Goal: Navigation & Orientation: Find specific page/section

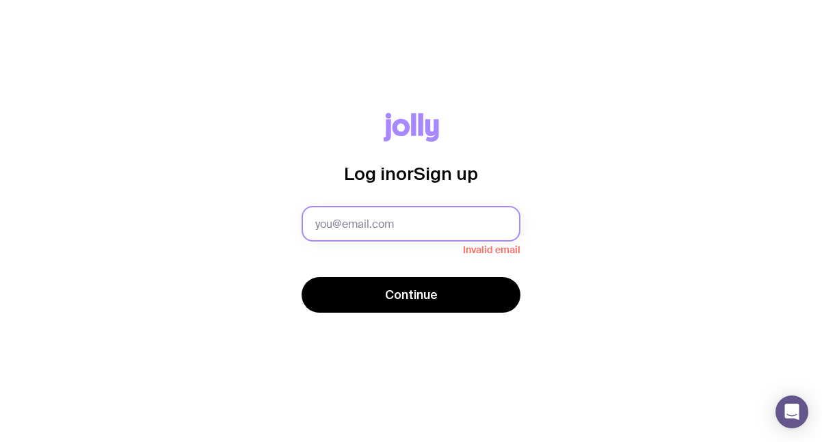
click at [441, 218] on input "text" at bounding box center [411, 224] width 219 height 36
type input "[EMAIL_ADDRESS][DOMAIN_NAME]"
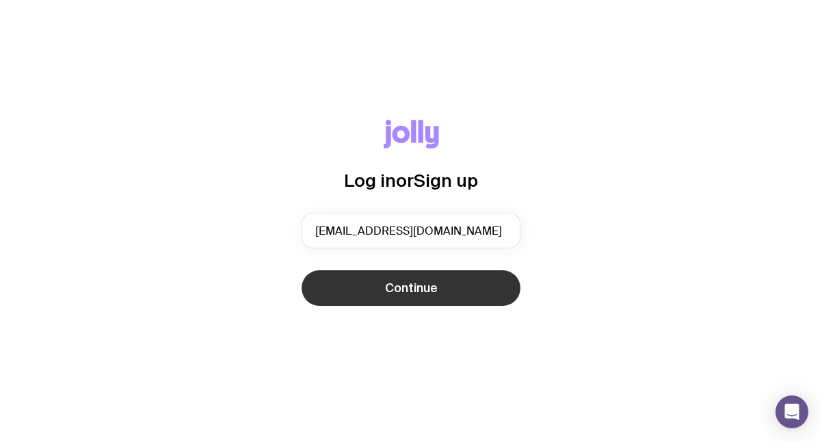
click at [435, 283] on span "Continue" at bounding box center [411, 288] width 53 height 16
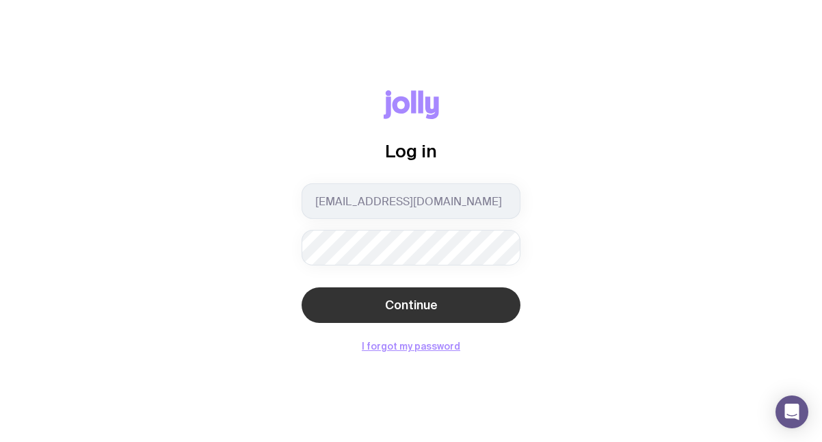
click at [442, 302] on button "Continue" at bounding box center [411, 305] width 219 height 36
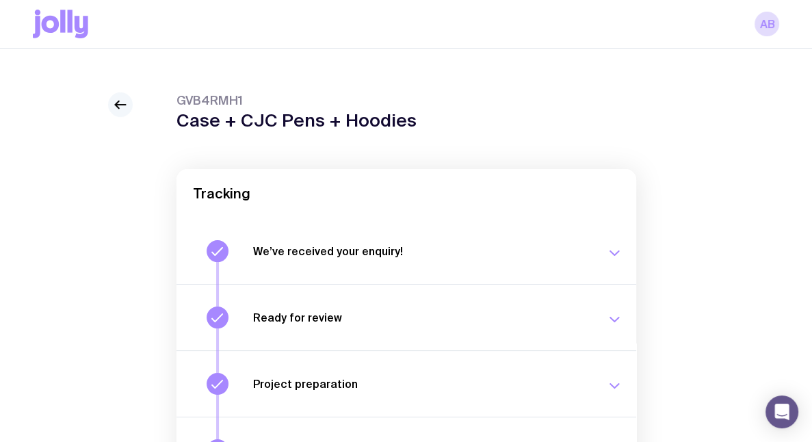
click at [124, 112] on link at bounding box center [120, 104] width 25 height 25
